Goal: Information Seeking & Learning: Learn about a topic

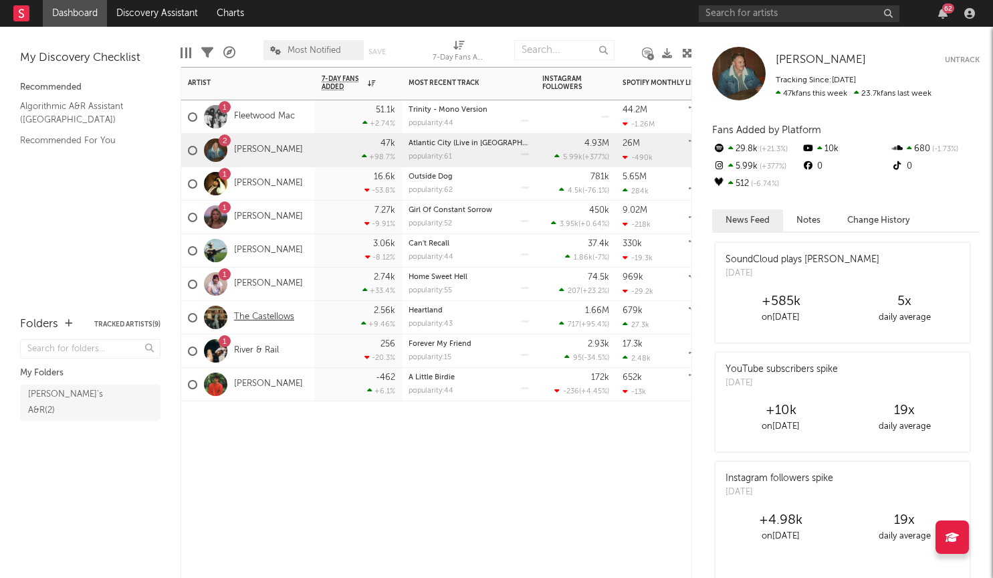
click at [273, 311] on link "The Castellows" at bounding box center [264, 316] width 60 height 11
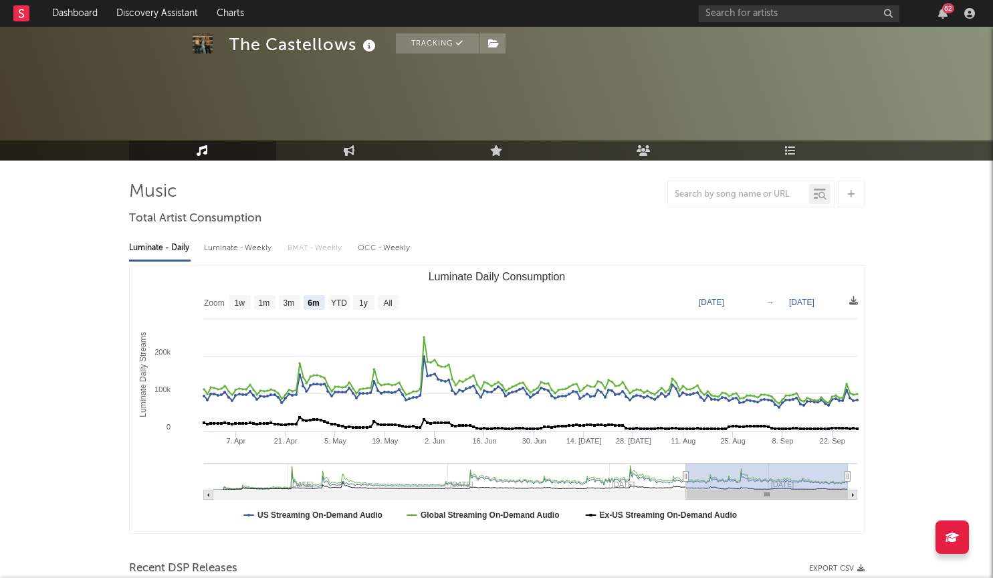
scroll to position [69, 0]
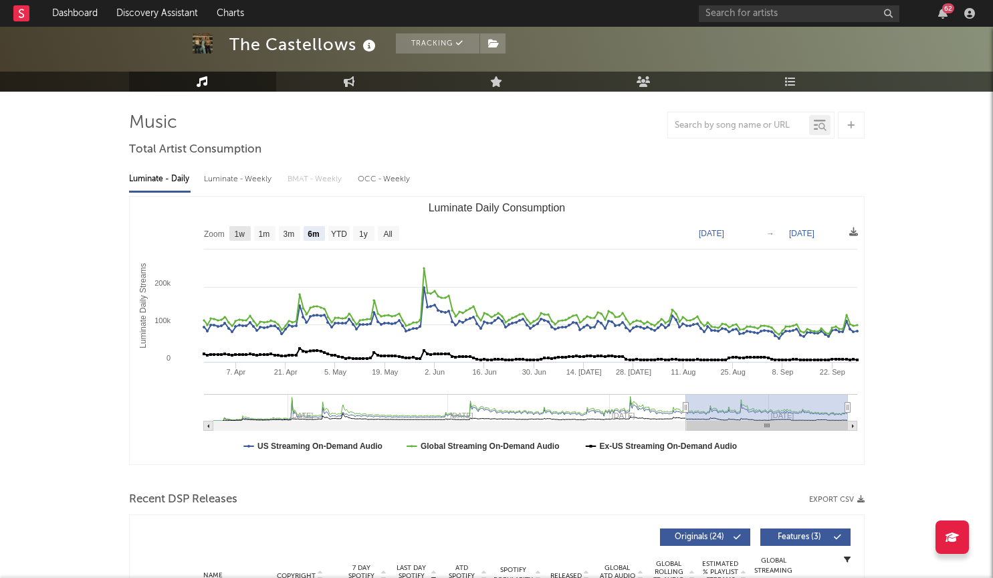
click at [239, 231] on text "1w" at bounding box center [239, 233] width 11 height 9
select select "1w"
type input "2025-09-23"
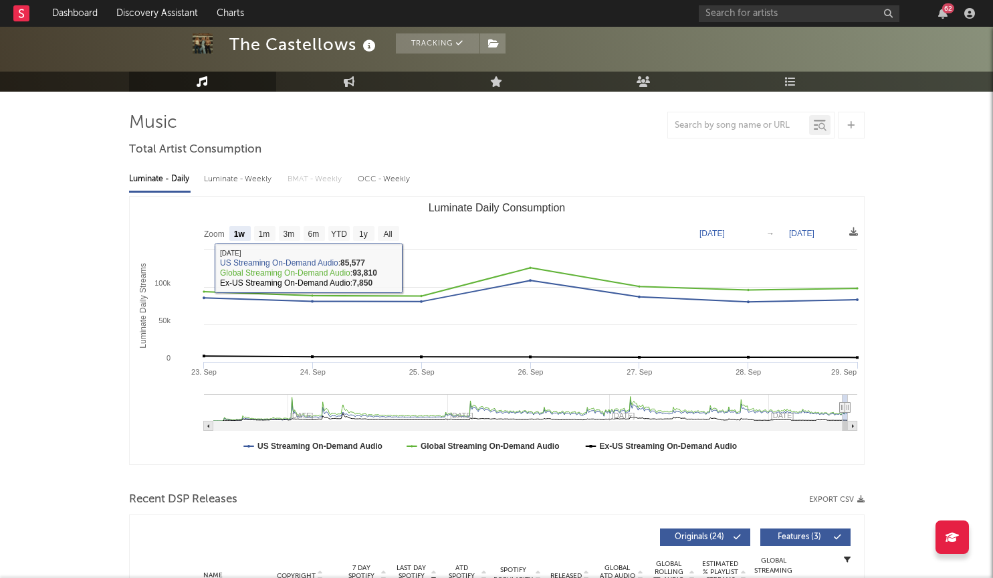
click at [229, 176] on div "Luminate - Weekly" at bounding box center [239, 179] width 70 height 23
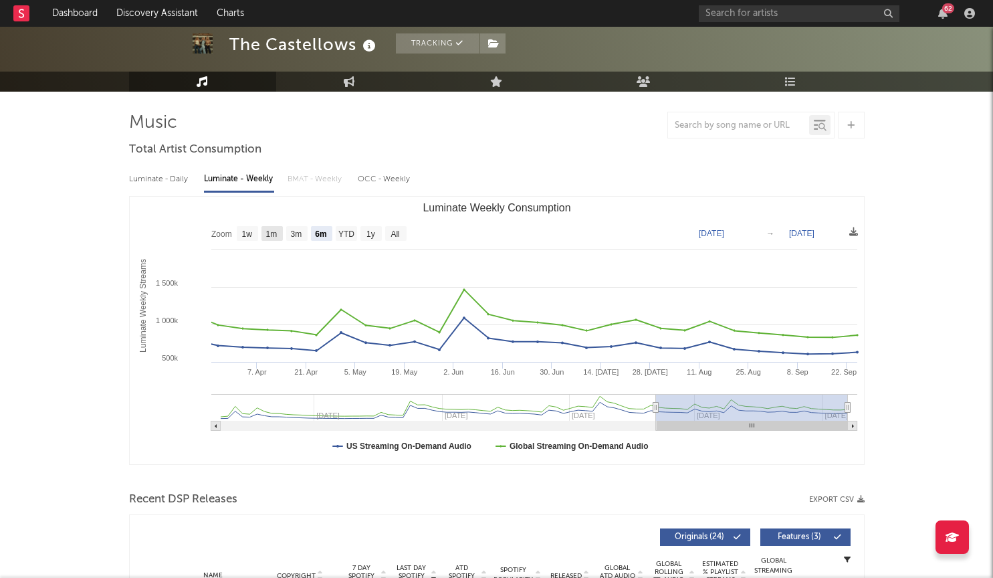
click at [263, 235] on rect "Luminate Weekly Consumption" at bounding box center [271, 233] width 21 height 15
select select "1m"
type input "2025-08-25"
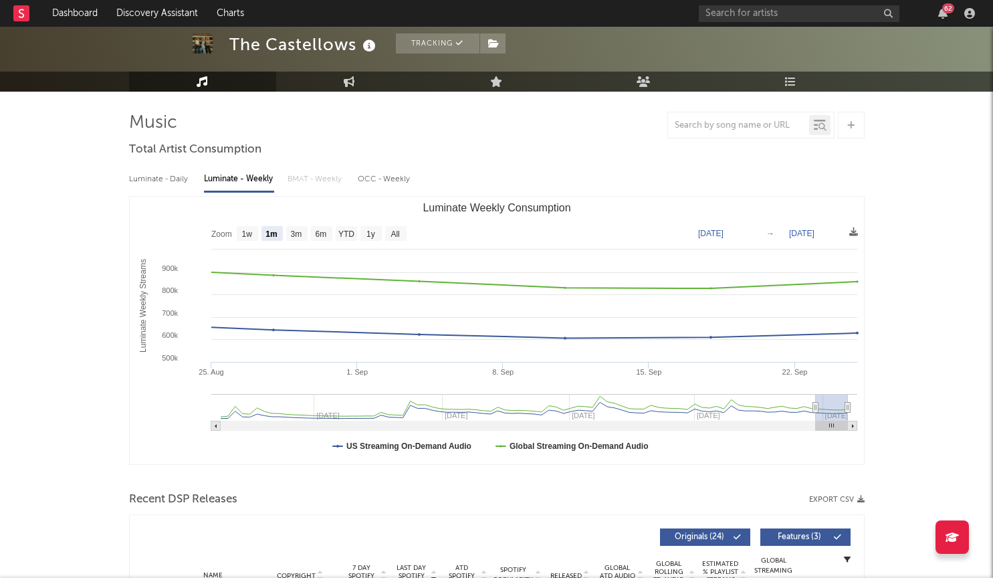
click at [255, 234] on rect "Luminate Weekly Consumption" at bounding box center [247, 233] width 21 height 15
select select "1w"
type input "2025-09-19"
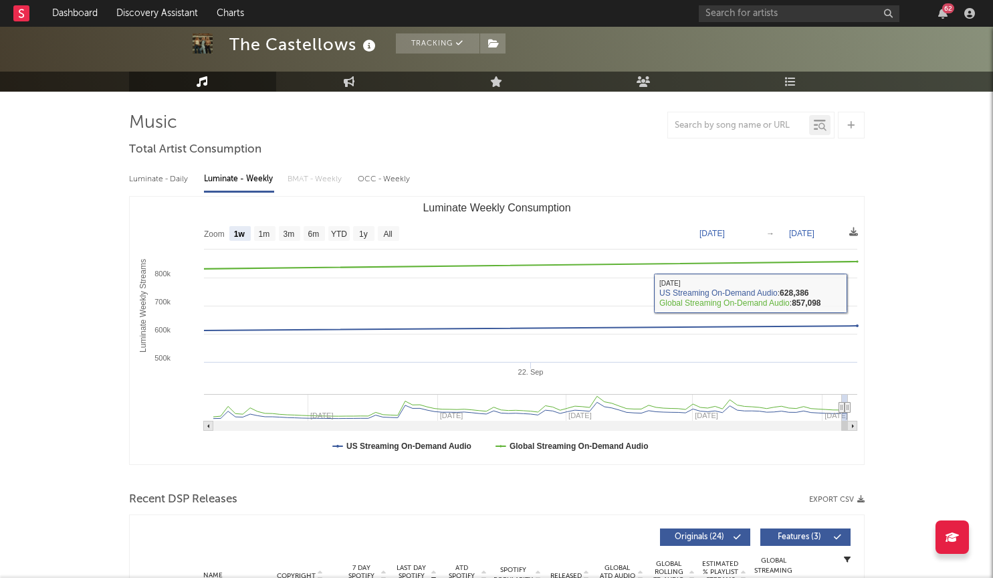
click at [172, 178] on div "Luminate - Daily" at bounding box center [159, 179] width 61 height 23
select select "6m"
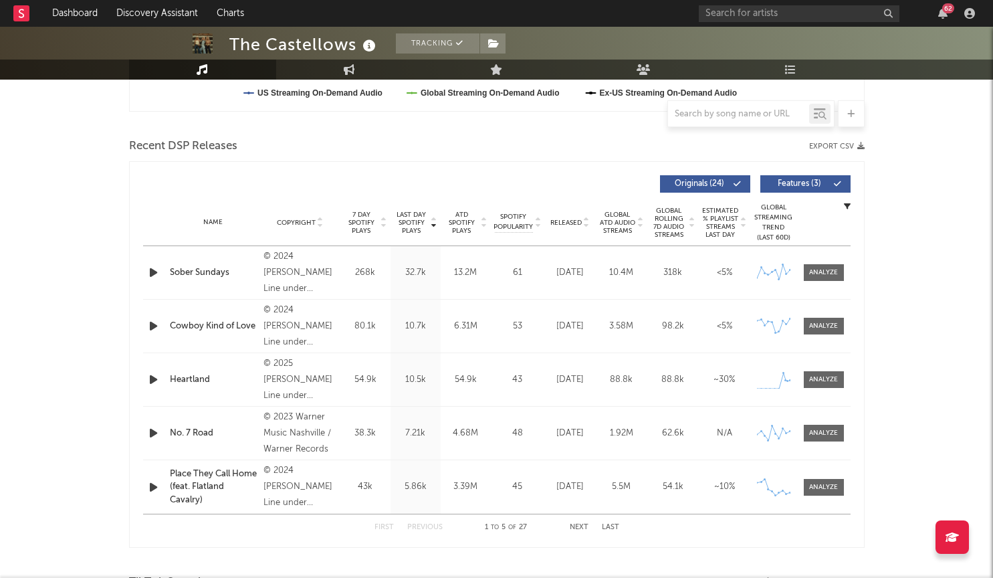
scroll to position [422, 0]
click at [578, 227] on div "Name Copyright Label Album Names Composer Names 7 Day Spotify Plays Last Day Sp…" at bounding box center [496, 222] width 707 height 47
click at [587, 227] on icon at bounding box center [586, 225] width 7 height 5
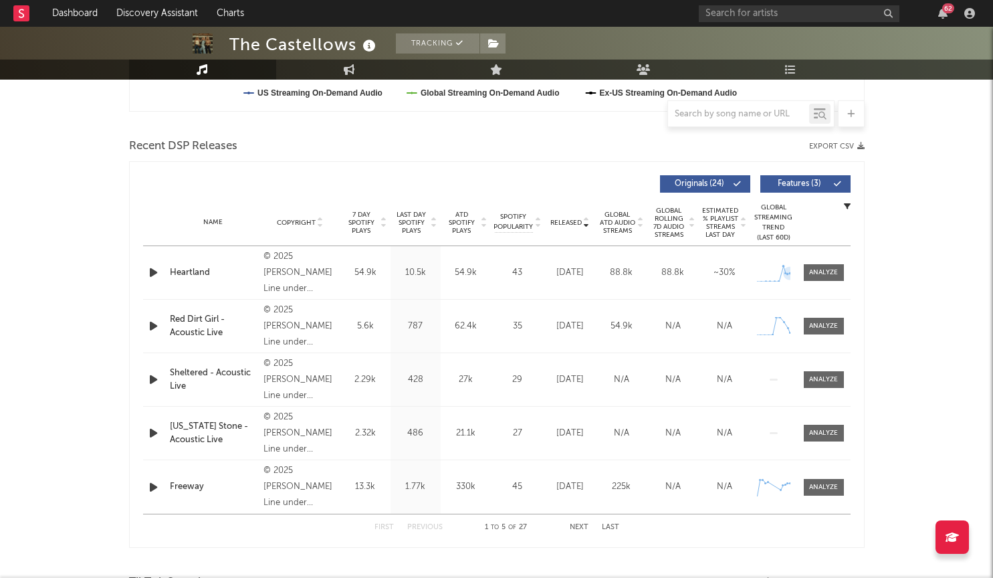
click at [801, 276] on div at bounding box center [821, 272] width 43 height 17
click at [815, 276] on div at bounding box center [823, 272] width 29 height 10
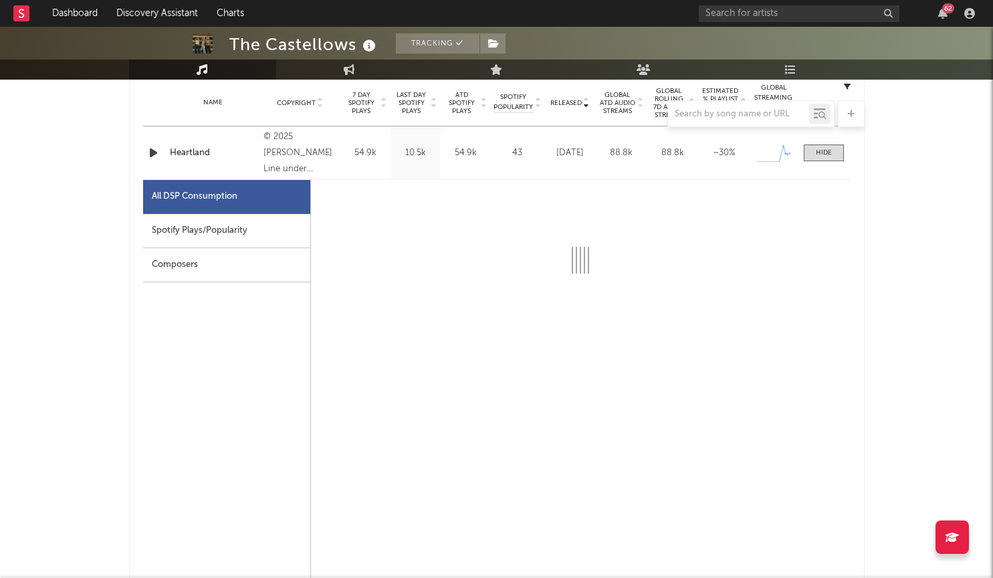
scroll to position [566, 0]
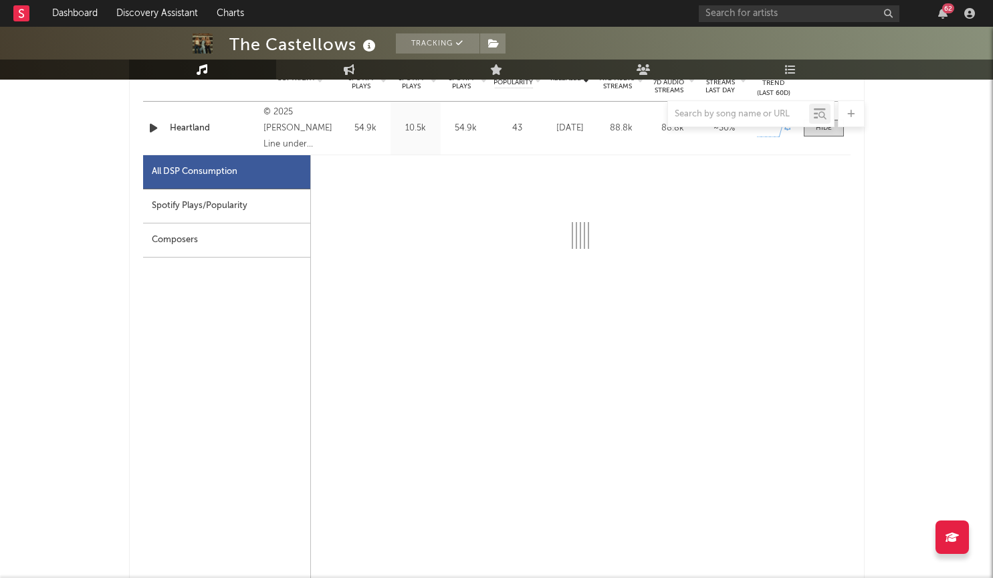
select select "1w"
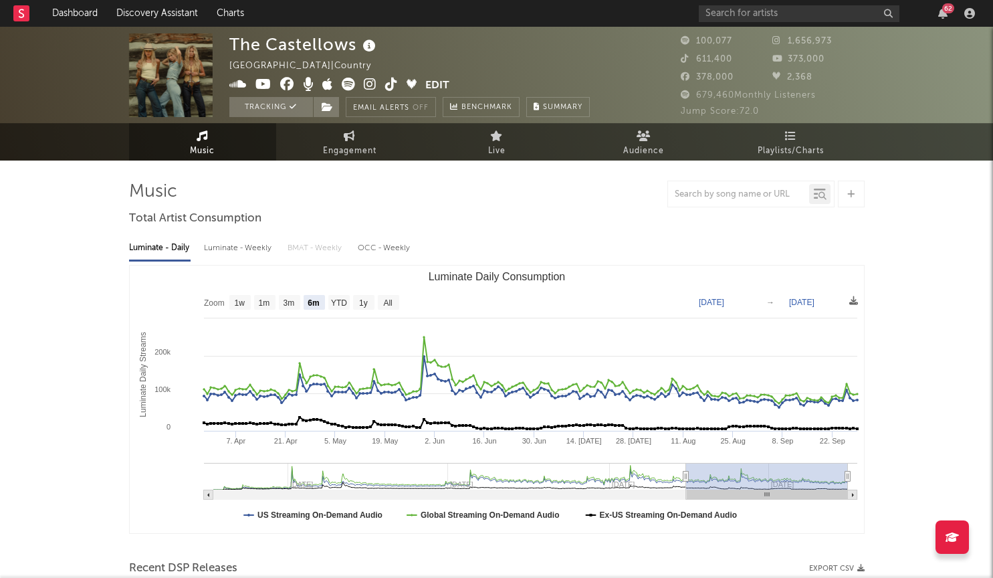
scroll to position [0, 0]
click at [774, 15] on input "text" at bounding box center [798, 13] width 201 height 17
type input "."
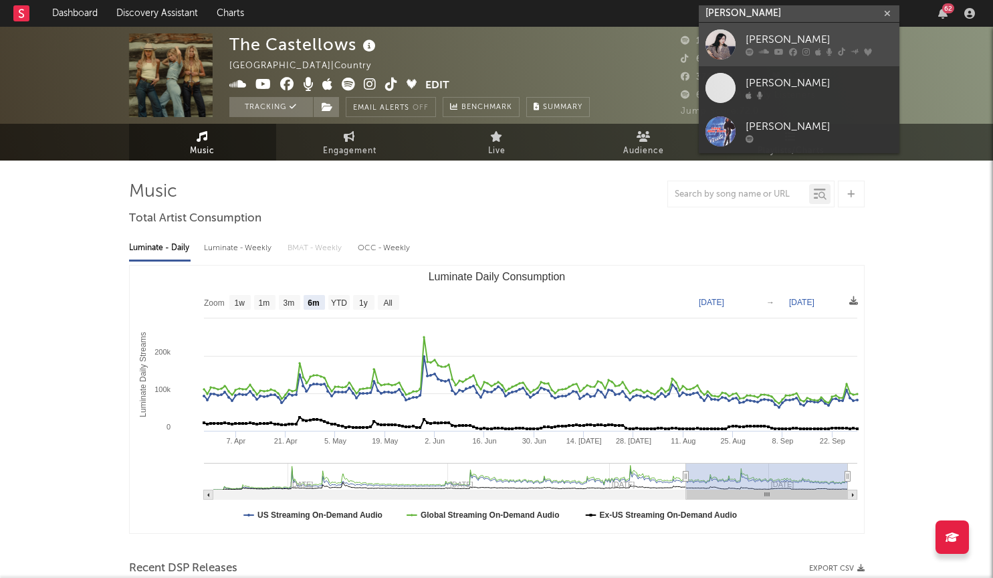
type input "Lizzy mc"
click at [767, 33] on div "Lizzy McAlpine" at bounding box center [818, 40] width 147 height 16
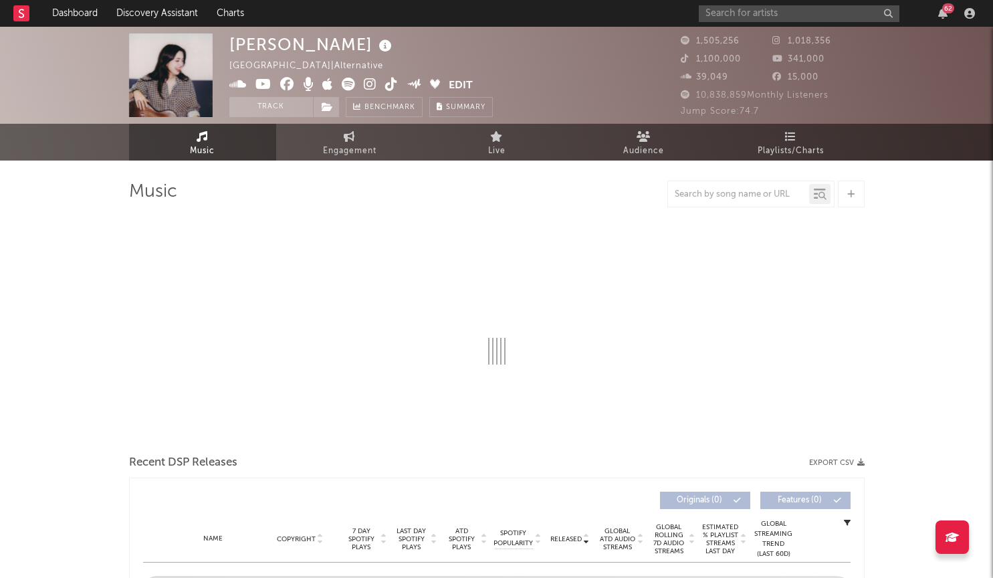
select select "6m"
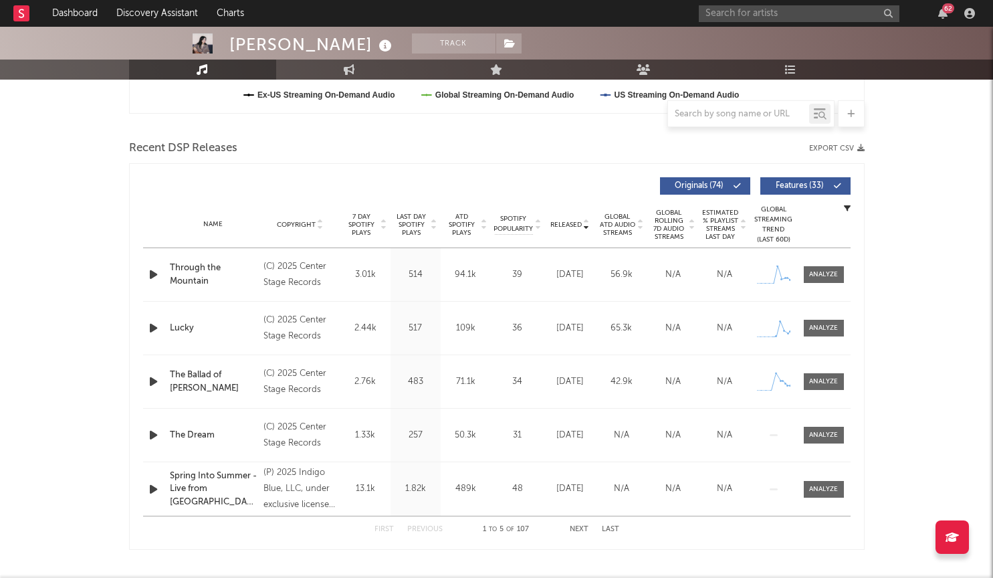
scroll to position [418, 0]
click at [569, 225] on span "Released" at bounding box center [565, 226] width 31 height 8
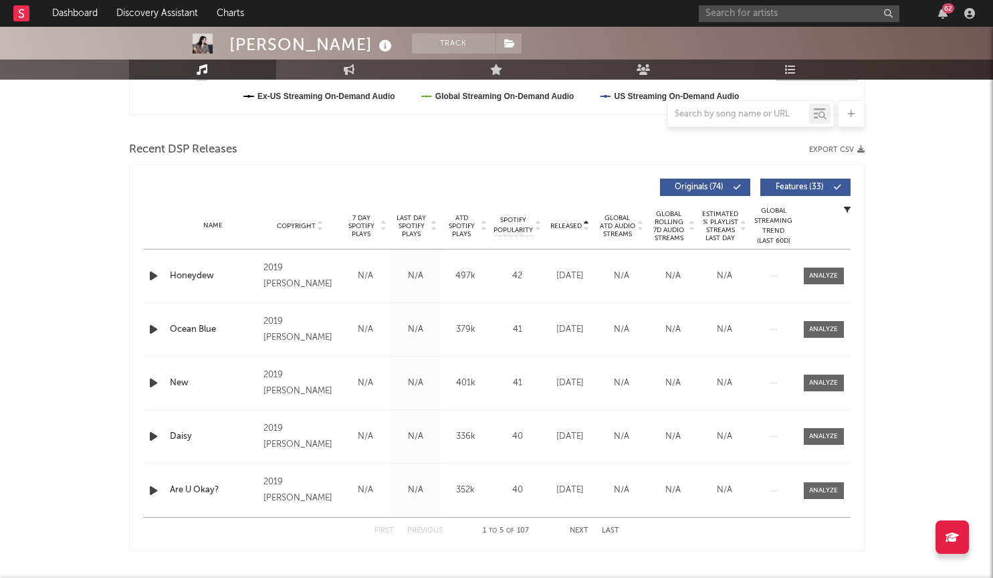
click at [569, 225] on span "Released" at bounding box center [565, 226] width 31 height 8
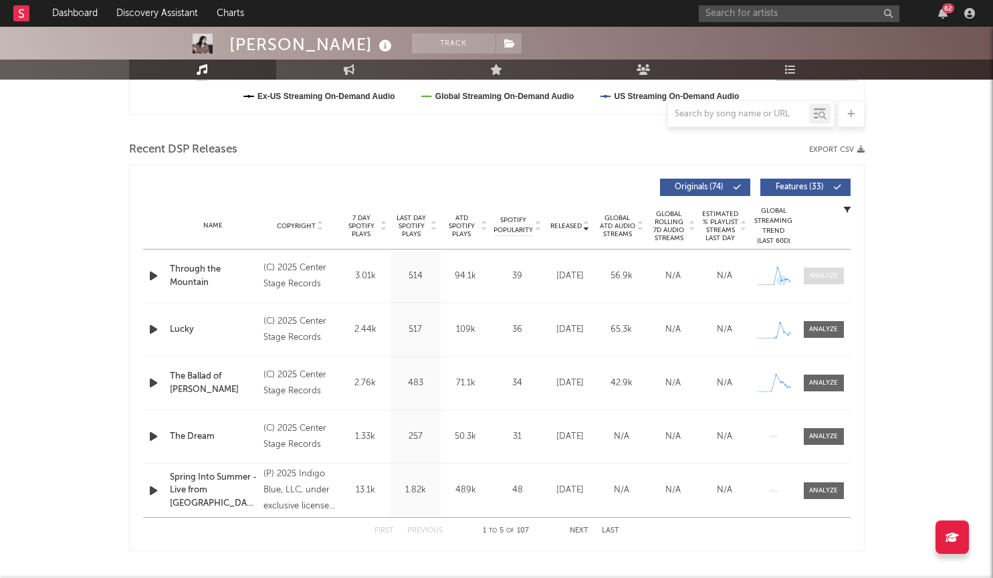
click at [825, 272] on div at bounding box center [823, 276] width 29 height 10
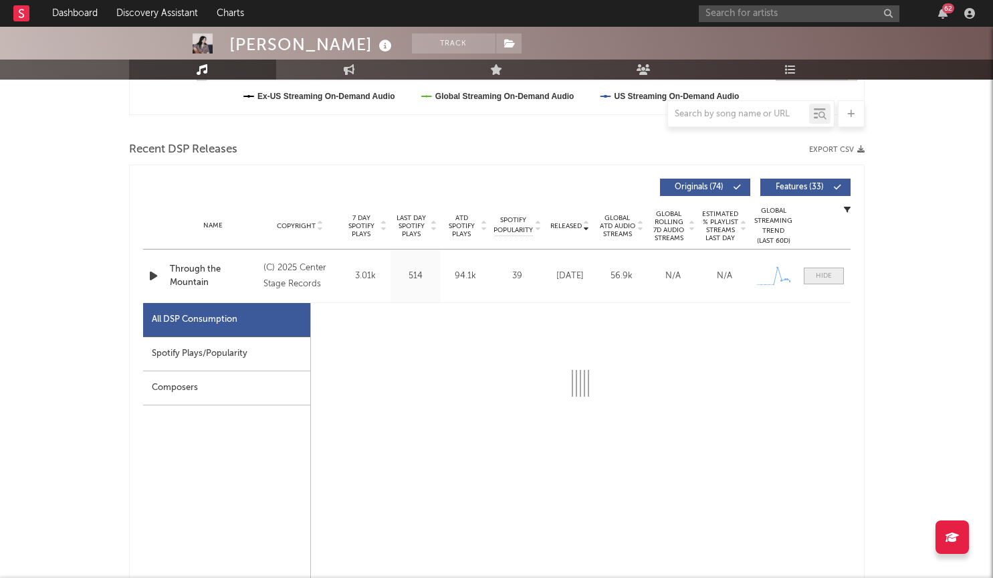
select select "1w"
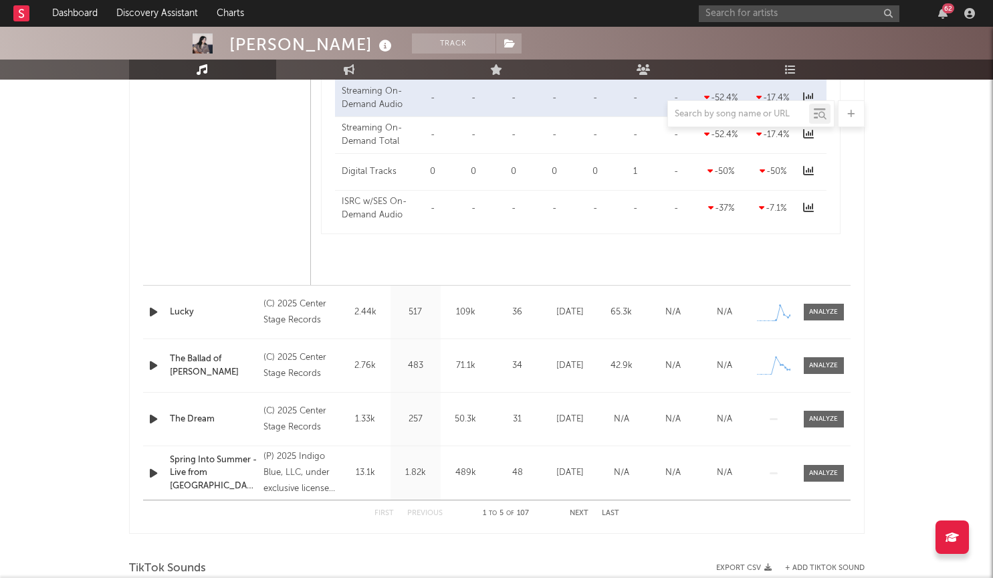
scroll to position [1096, 0]
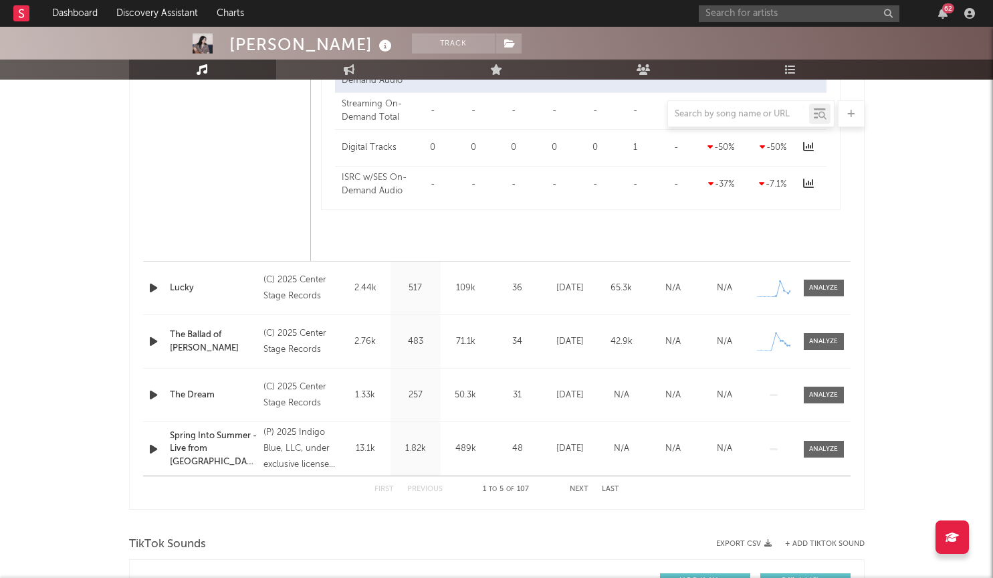
click at [219, 400] on div "The Dream" at bounding box center [214, 394] width 88 height 13
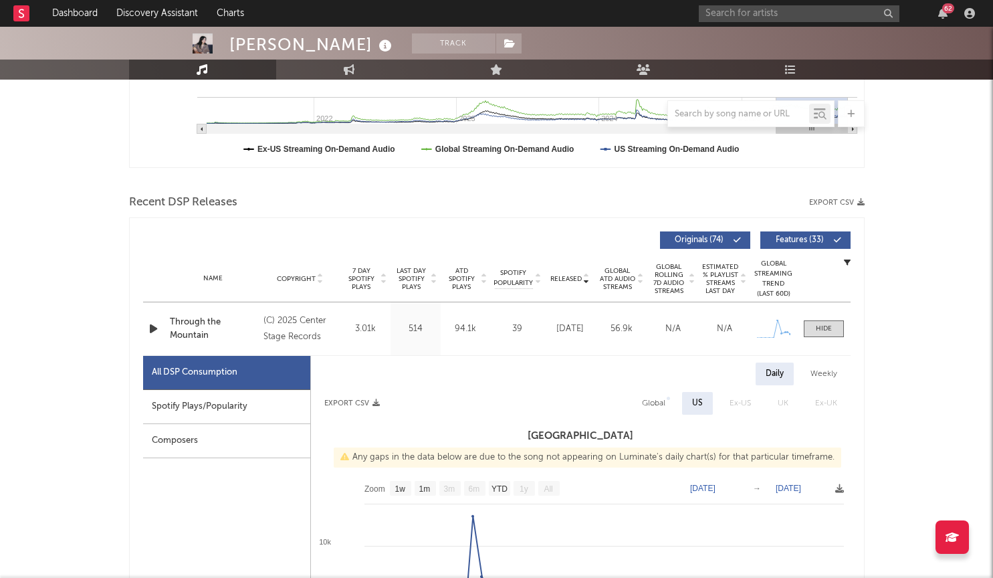
scroll to position [380, 0]
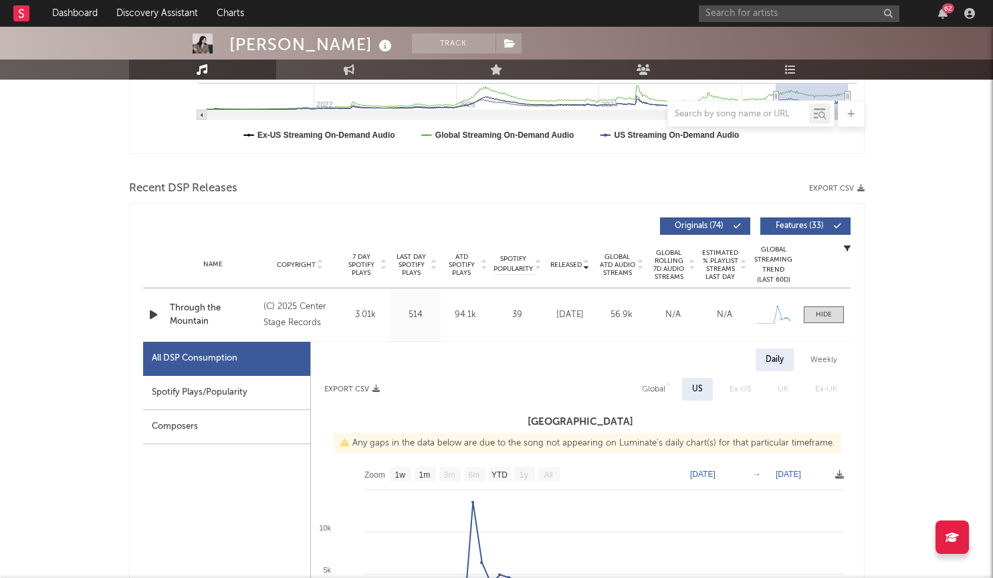
click at [173, 361] on div "All DSP Consumption" at bounding box center [195, 358] width 86 height 16
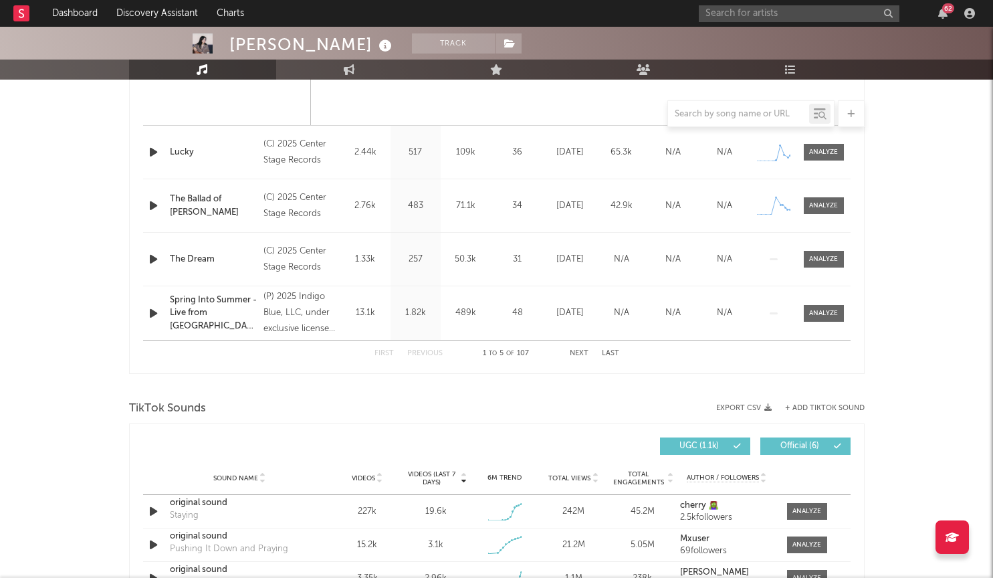
scroll to position [1223, 0]
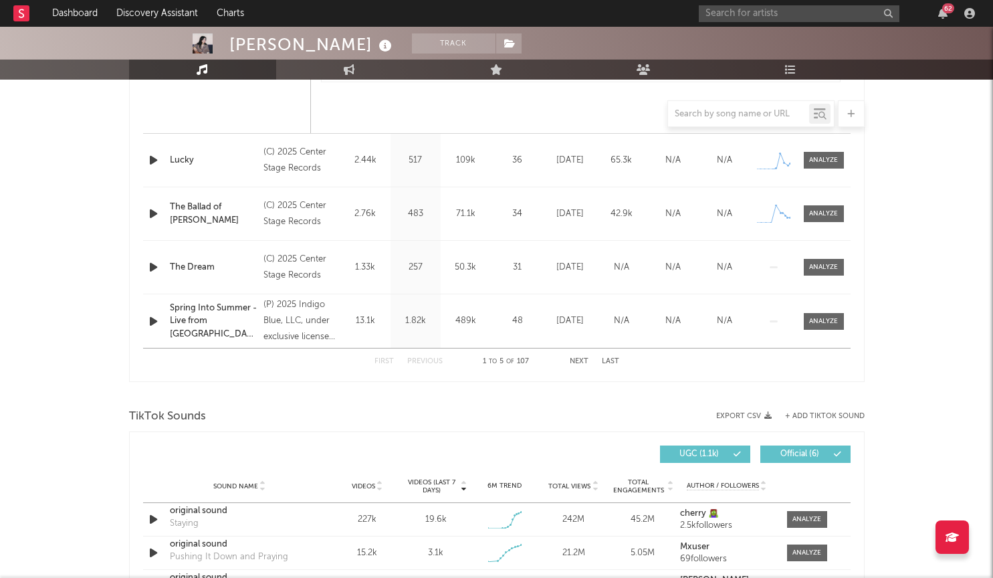
click at [579, 361] on button "Next" at bounding box center [578, 361] width 19 height 7
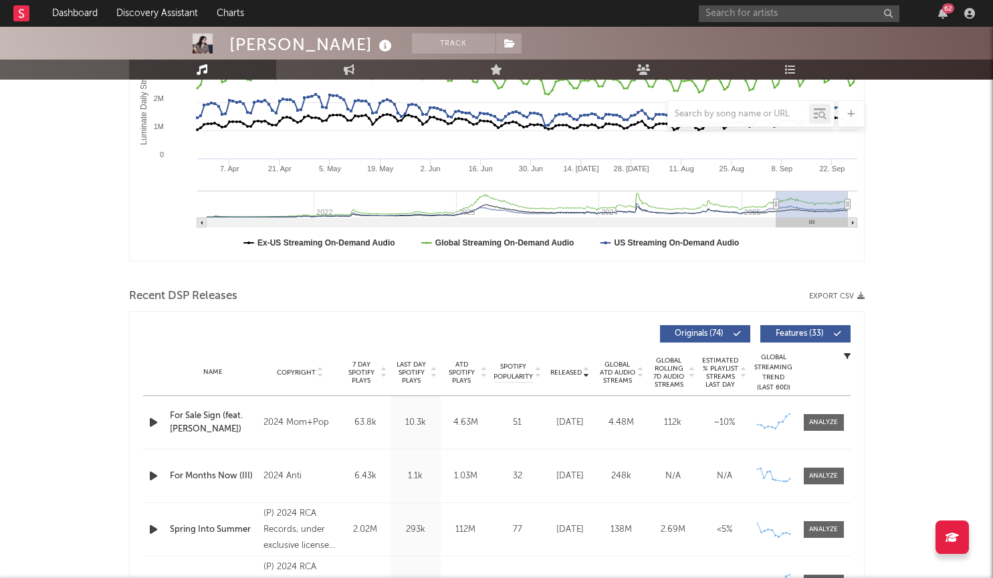
scroll to position [492, 0]
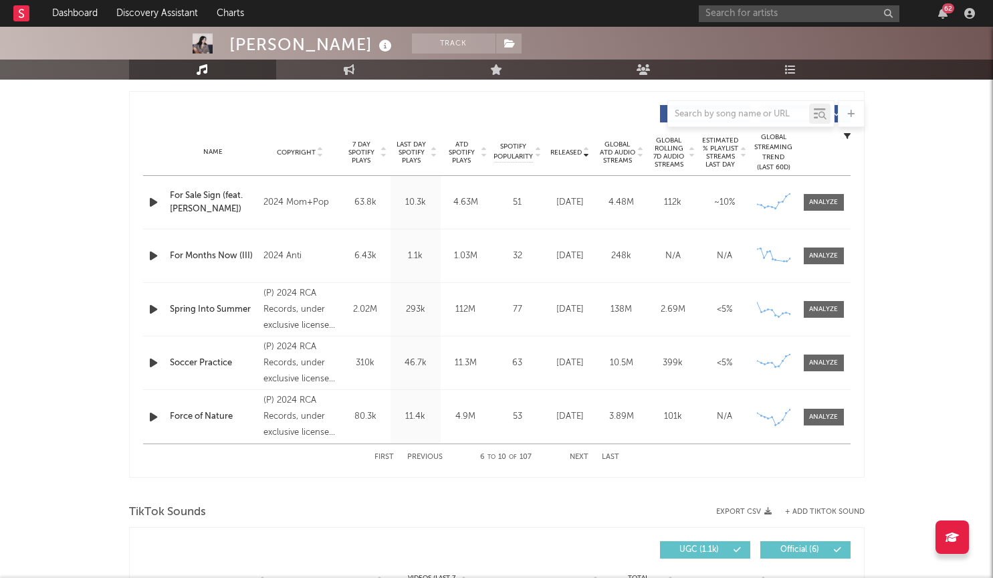
click at [582, 454] on button "Next" at bounding box center [578, 456] width 19 height 7
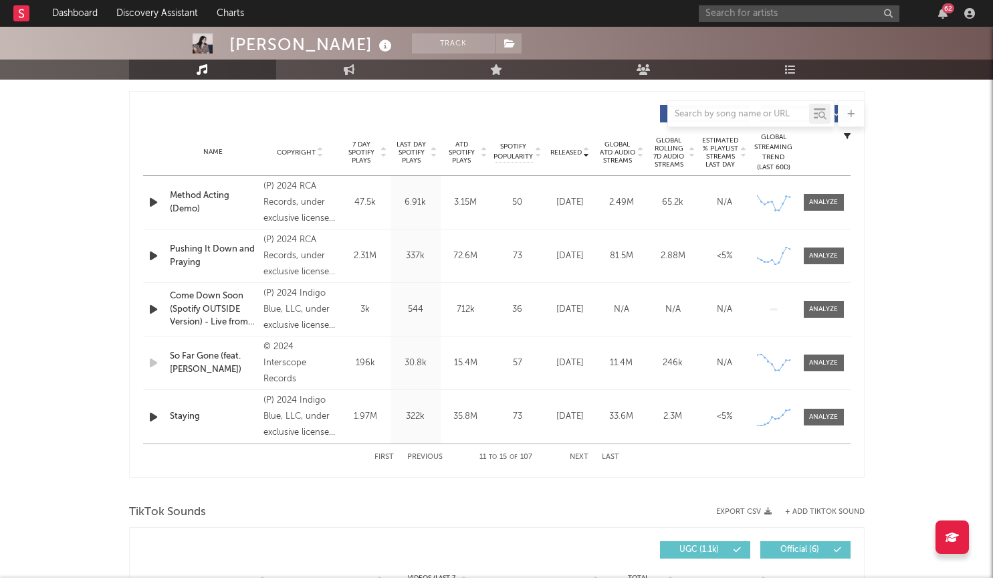
click at [582, 454] on button "Next" at bounding box center [578, 456] width 19 height 7
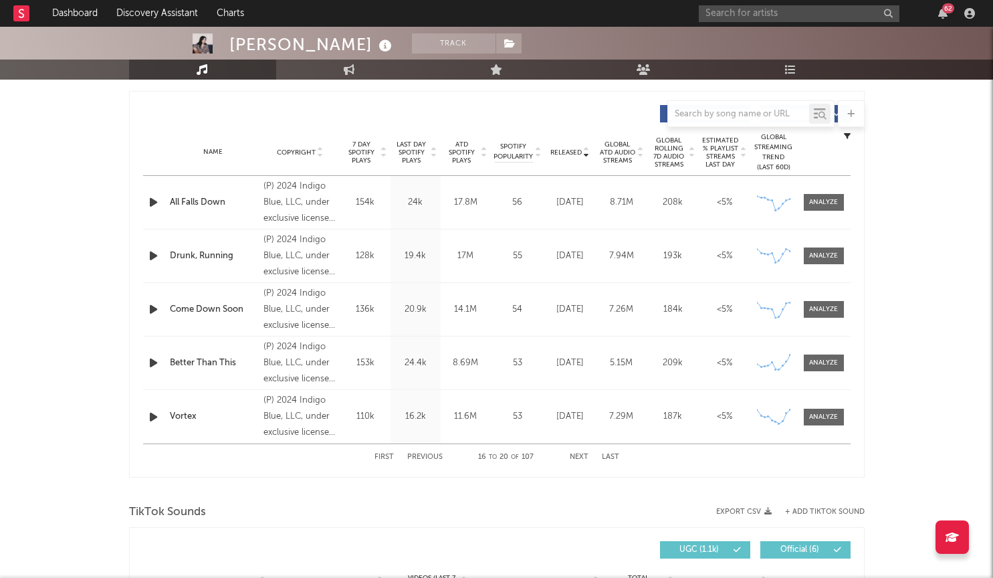
click at [582, 454] on button "Next" at bounding box center [578, 456] width 19 height 7
click at [581, 454] on button "Next" at bounding box center [578, 456] width 19 height 7
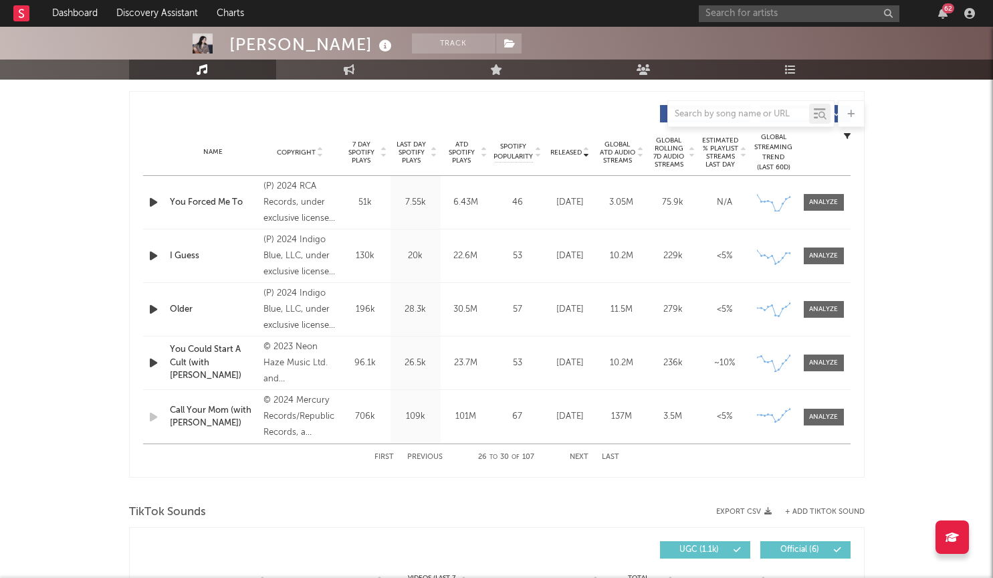
click at [581, 454] on button "Next" at bounding box center [578, 456] width 19 height 7
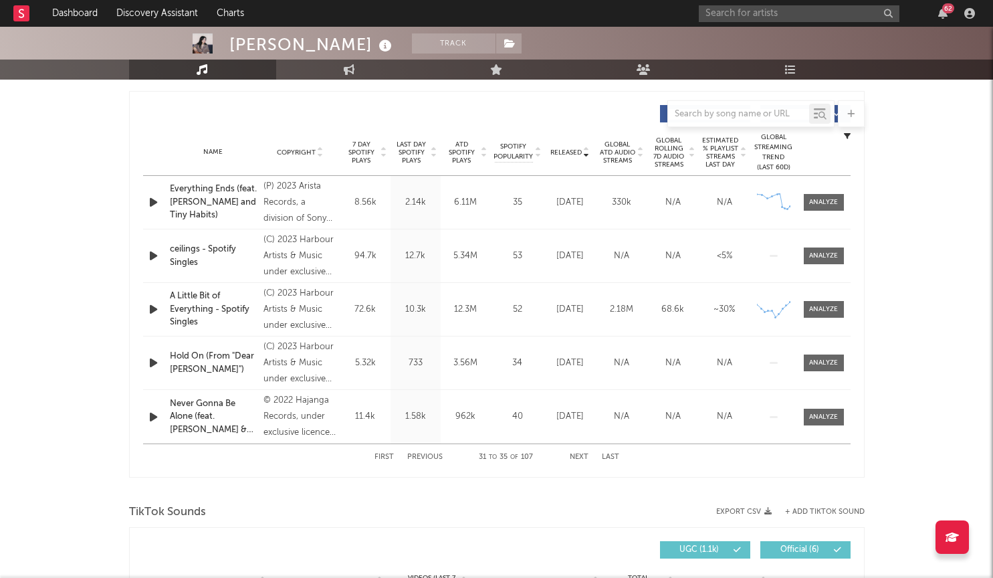
click at [437, 457] on button "Previous" at bounding box center [424, 456] width 35 height 7
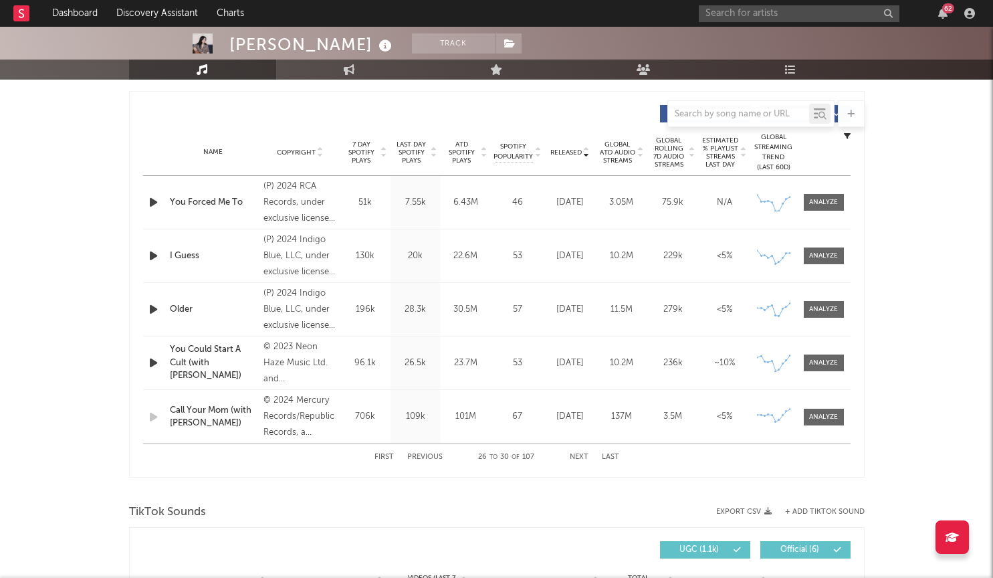
click at [202, 301] on div "Name Older Copyright (P) 2024 Indigo Blue, LLC, under exclusive license to RCA …" at bounding box center [496, 309] width 707 height 53
click at [831, 317] on span at bounding box center [823, 309] width 40 height 17
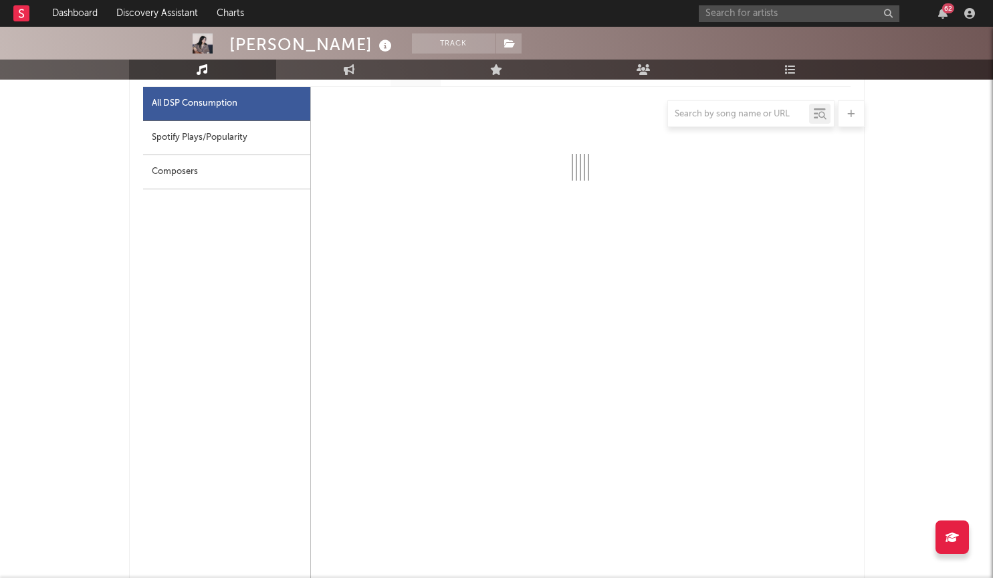
select select "6m"
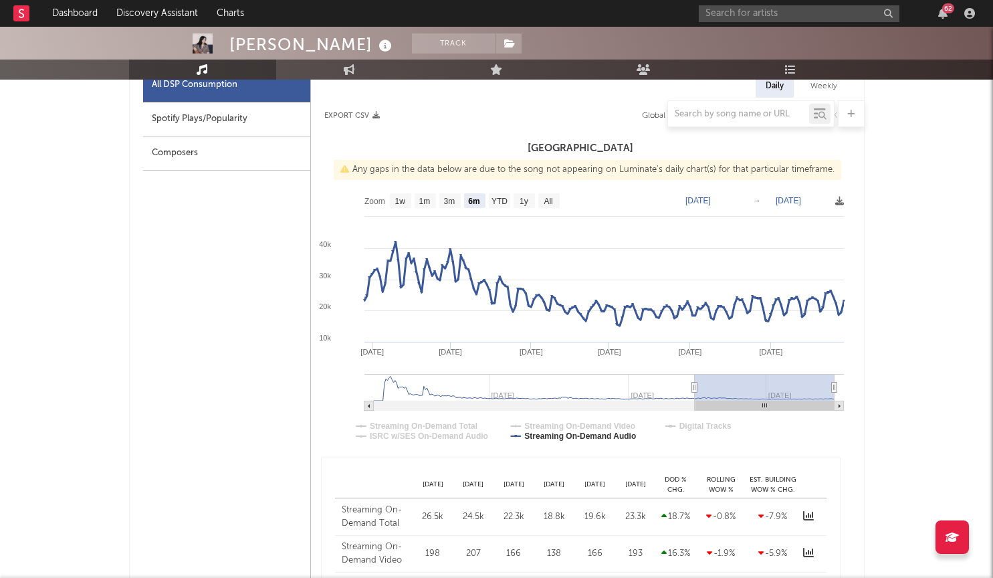
scroll to position [775, 0]
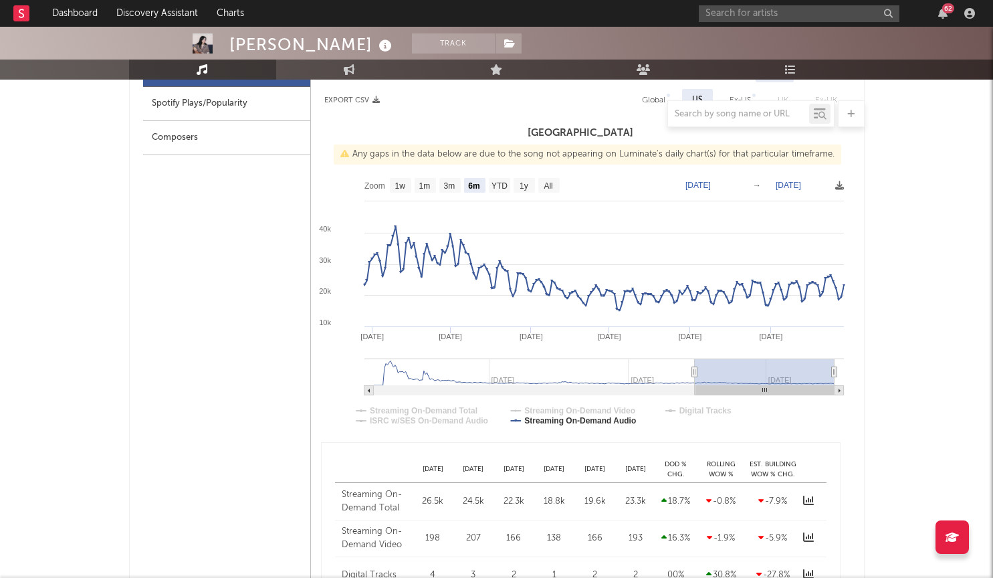
type input "2025-03-28"
type input "2025-09-28"
type input "2025-03-10"
type input "2025-09-10"
type input "2024-08-17"
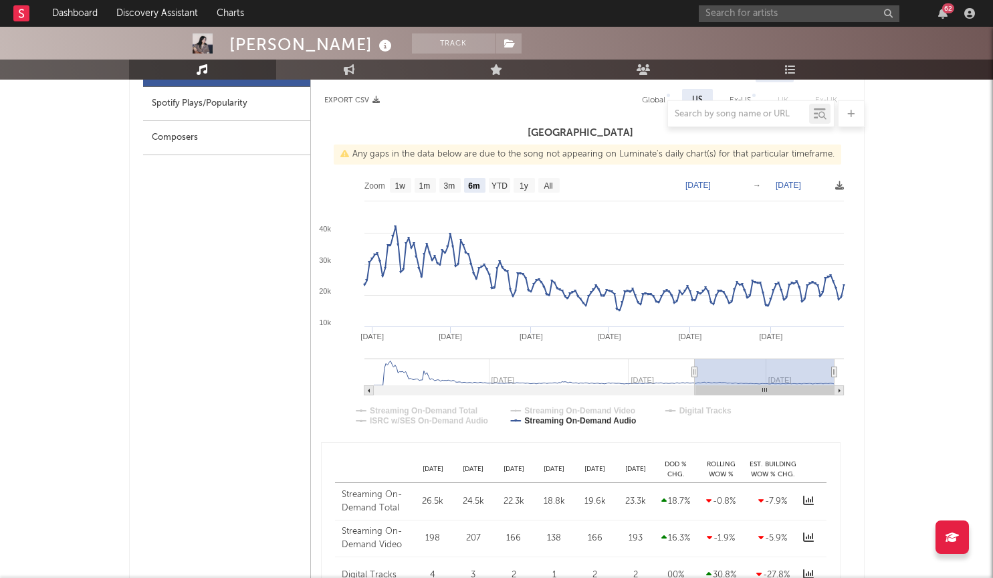
type input "2025-02-17"
type input "2024-05-08"
type input "2024-11-08"
type input "2024-03-31"
type input "2024-10-01"
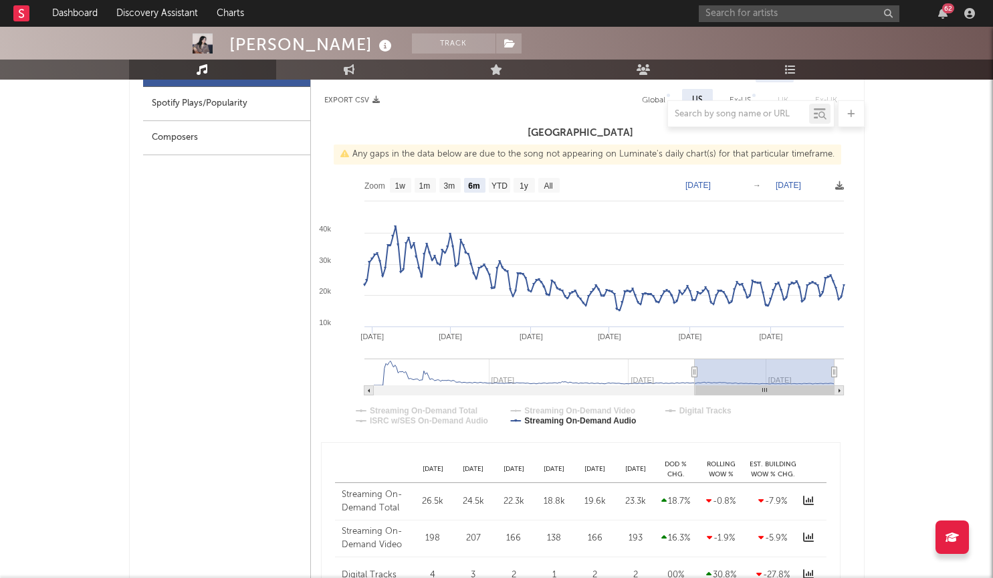
type input "2024-03-01"
type input "2024-09-01"
type input "2024-02-19"
type input "2024-08-21"
type input "2024-02-12"
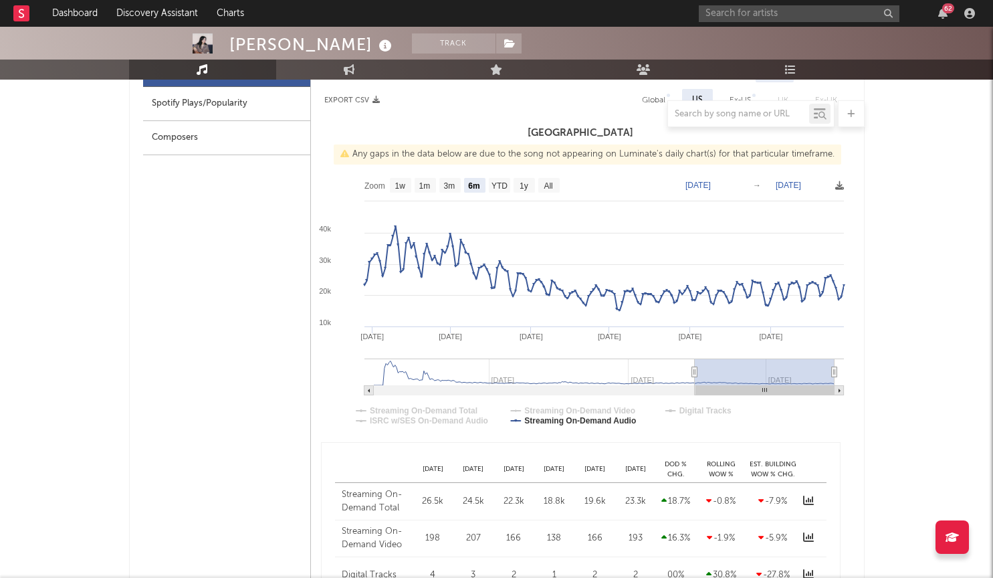
type input "2024-08-14"
type input "2024-02-09"
type input "2024-08-11"
type input "2024-02-08"
type input "2024-08-10"
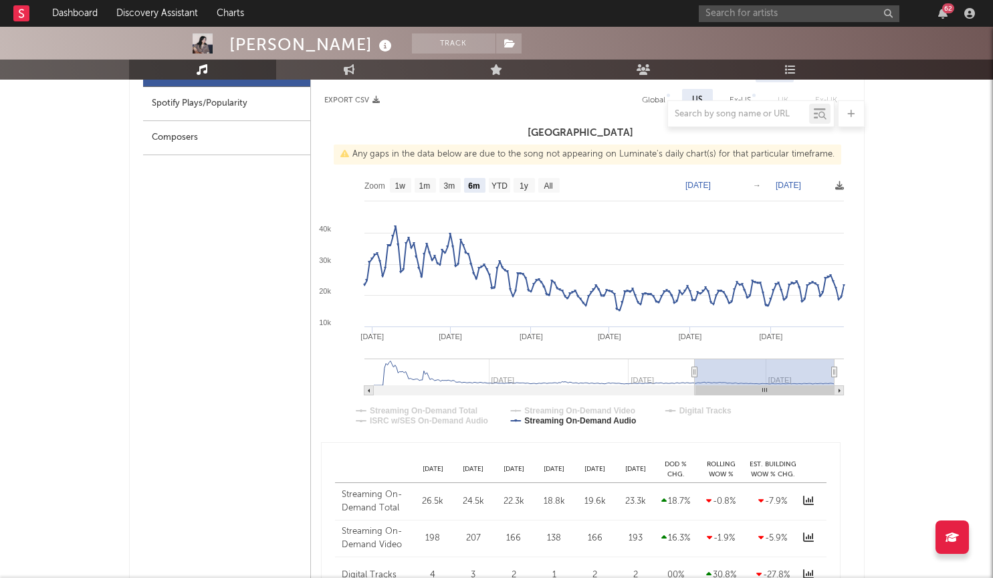
type input "2024-02-07"
type input "2024-08-09"
type input "2024-02-06"
type input "2024-08-08"
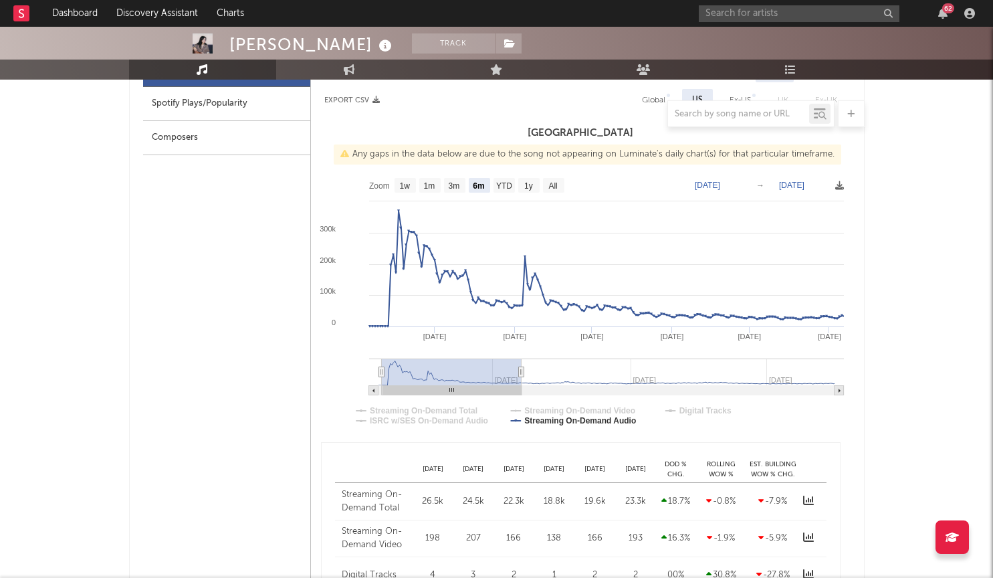
type input "2024-02-04"
type input "2024-08-06"
type input "2024-01-31"
type input "2024-08-02"
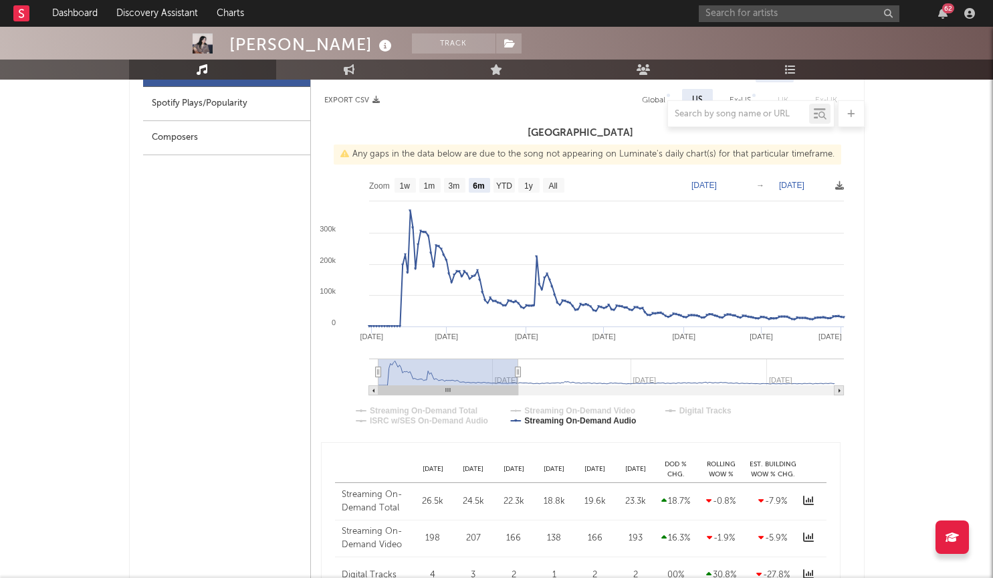
drag, startPoint x: 742, startPoint y: 383, endPoint x: 398, endPoint y: 386, distance: 343.6
click at [398, 386] on icon "Created with Highcharts 10.3.3 Jun '24 Jul '24 Aug '24 Apr '24 May '24 Mar '24 …" at bounding box center [580, 304] width 539 height 267
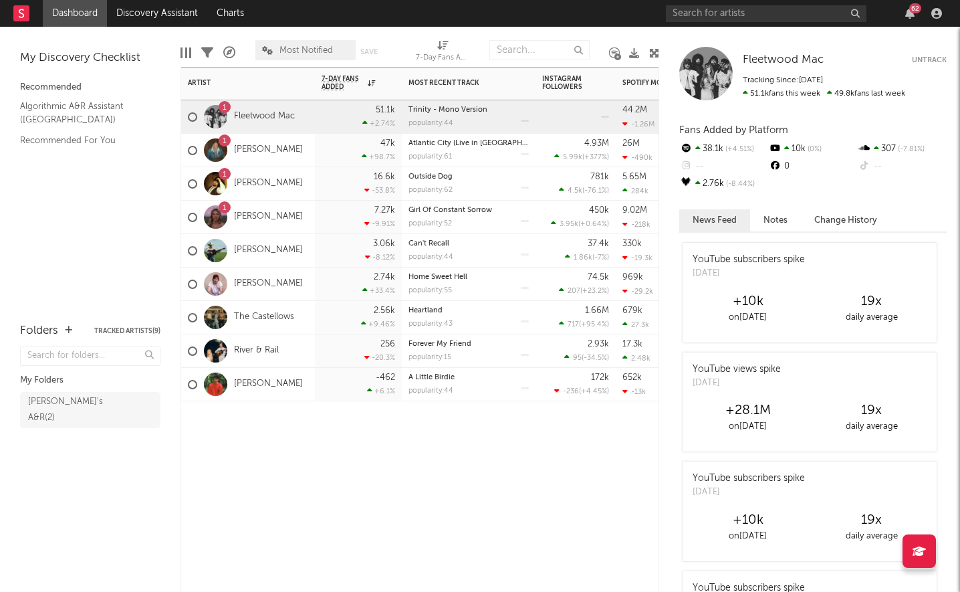
click at [326, 303] on div "2.56k +9.46 %" at bounding box center [359, 317] width 74 height 33
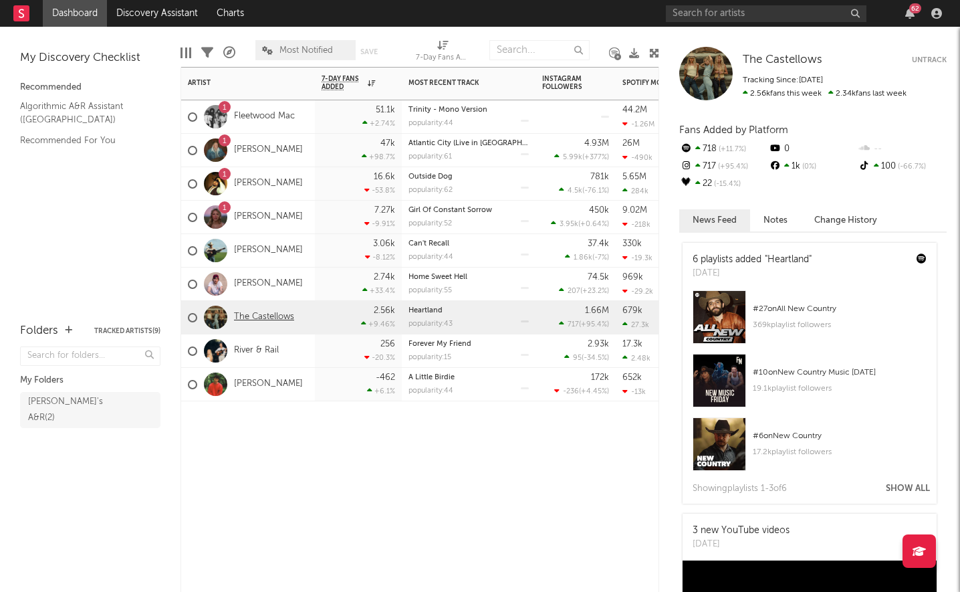
click at [273, 316] on link "The Castellows" at bounding box center [264, 316] width 60 height 11
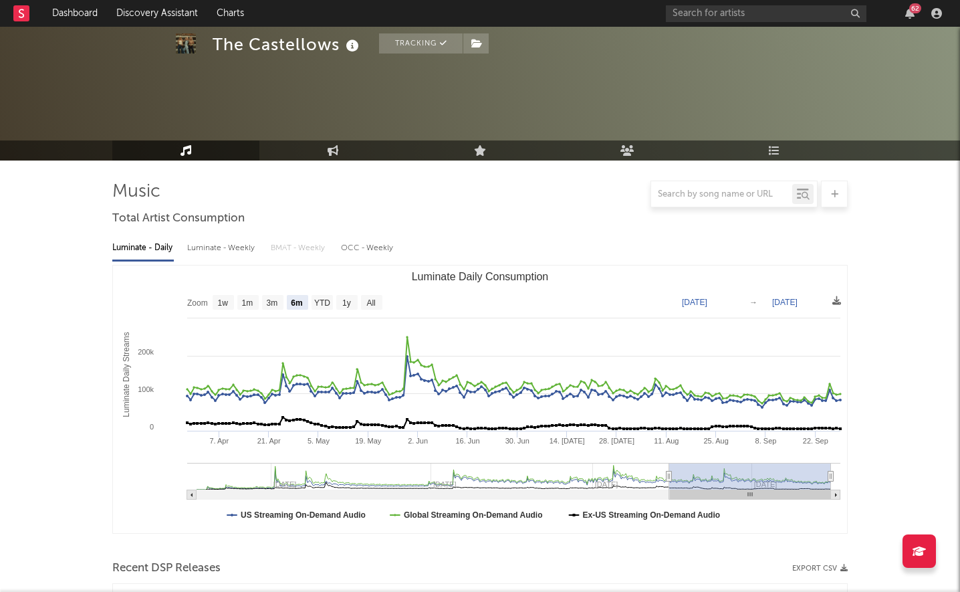
scroll to position [149, 0]
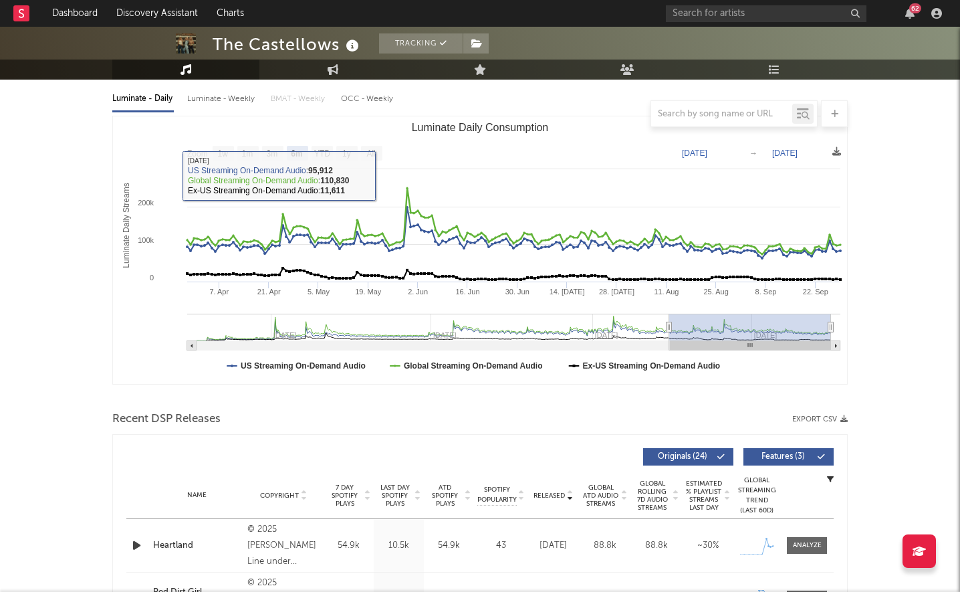
click at [373, 150] on text "All" at bounding box center [370, 153] width 9 height 9
select select "All"
type input "[DATE]"
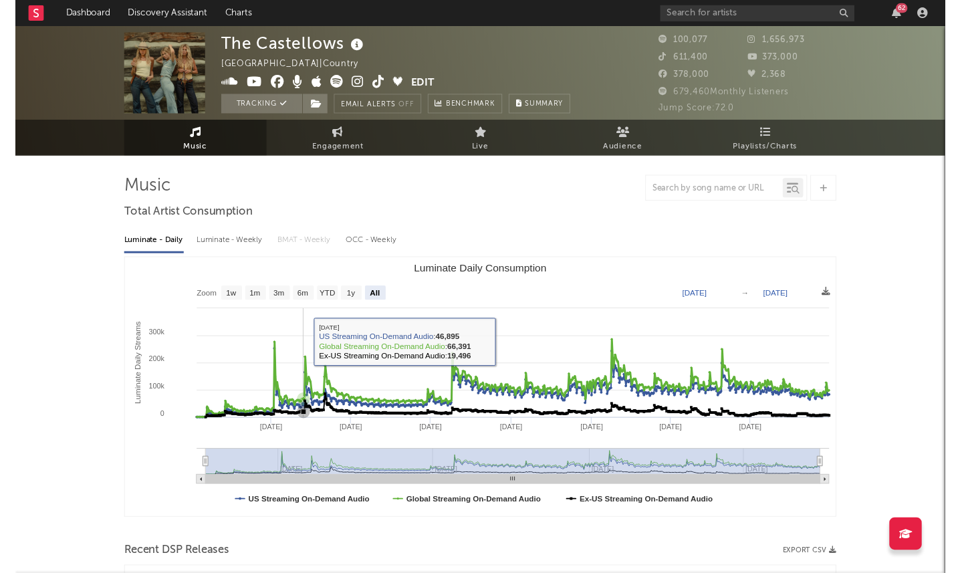
scroll to position [0, 0]
